Goal: Share content: Share content

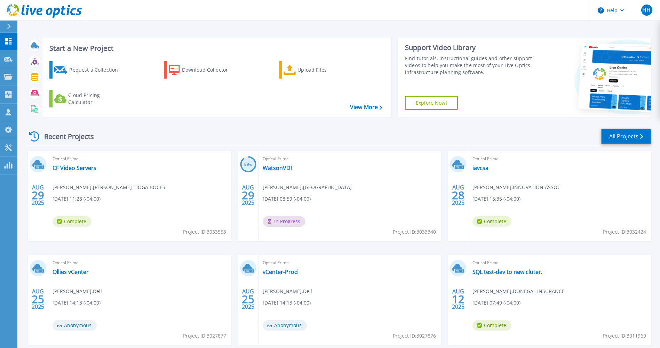
click at [623, 137] on link "All Projects" at bounding box center [626, 137] width 50 height 16
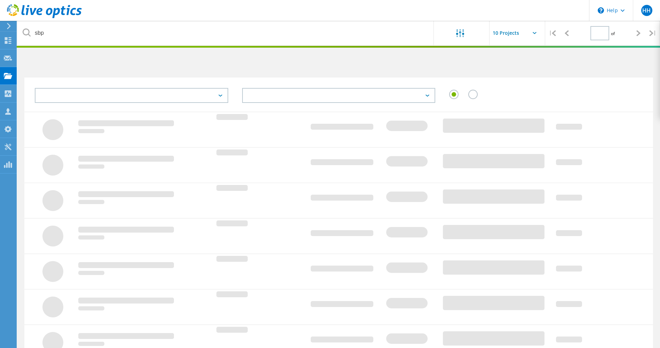
type input "1"
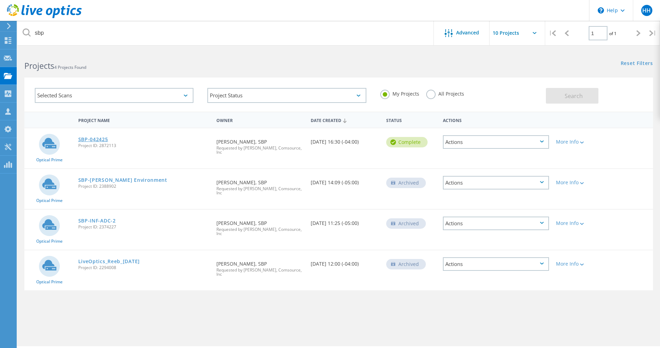
click at [102, 139] on link "SBP-042425" at bounding box center [93, 139] width 30 height 5
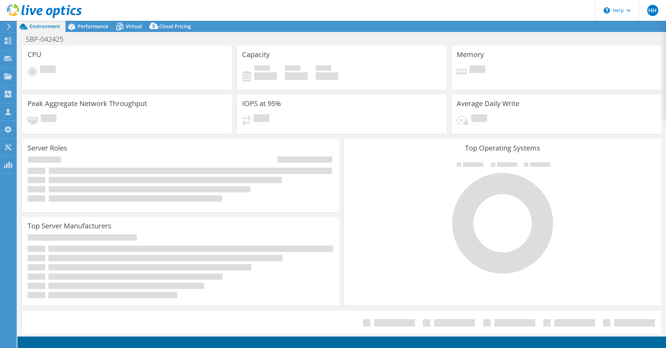
select select "USD"
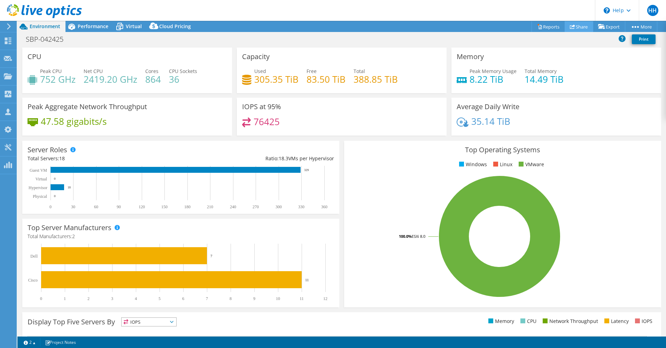
click at [573, 25] on link "Share" at bounding box center [578, 26] width 29 height 11
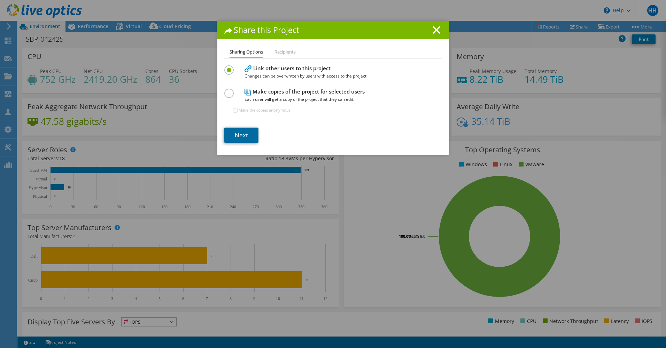
click at [240, 137] on link "Next" at bounding box center [241, 135] width 34 height 15
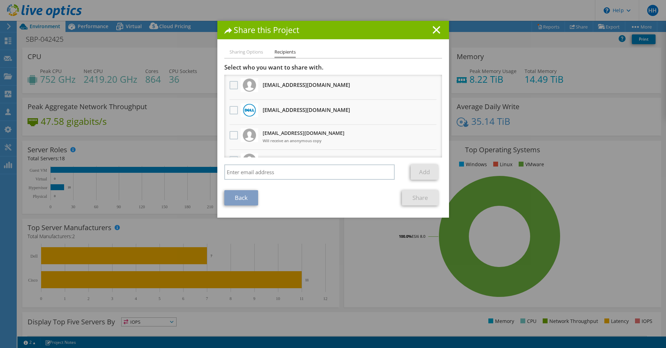
click at [229, 85] on label at bounding box center [234, 85] width 10 height 8
click at [0, 0] on input "checkbox" at bounding box center [0, 0] width 0 height 0
click at [427, 199] on link "Share" at bounding box center [420, 197] width 37 height 15
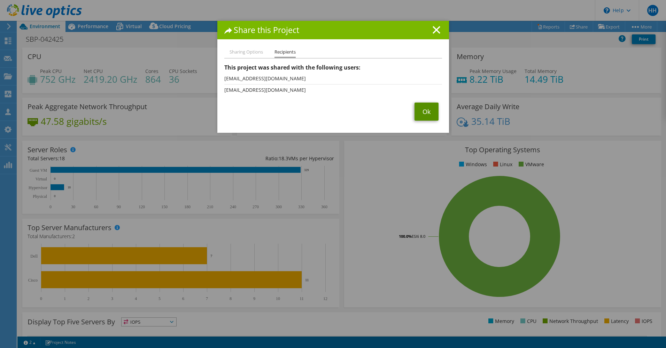
click at [426, 113] on link "Ok" at bounding box center [426, 112] width 24 height 18
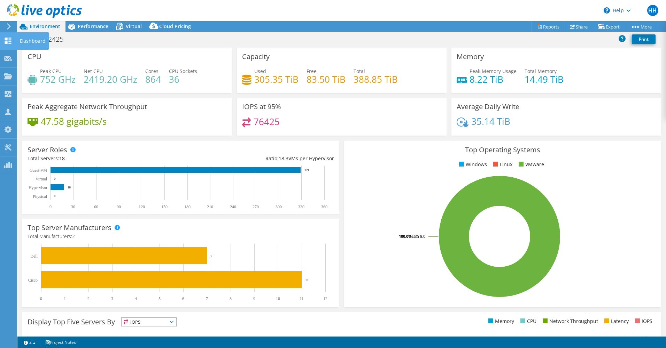
click at [10, 41] on use at bounding box center [8, 41] width 7 height 7
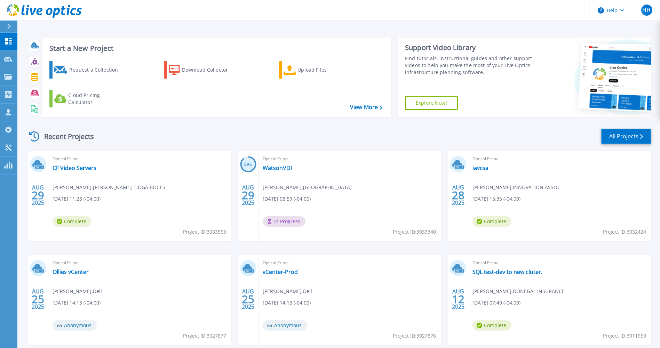
click at [642, 135] on icon at bounding box center [642, 136] width 3 height 5
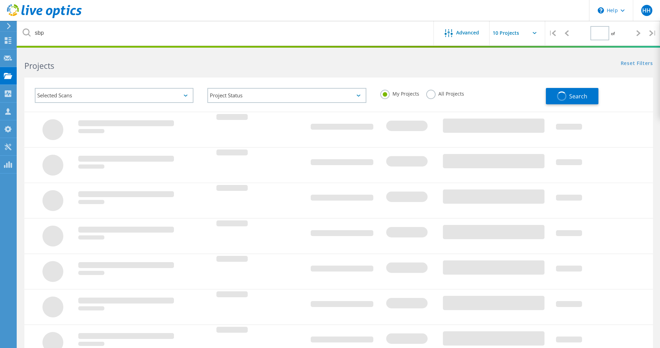
type input "1"
